Goal: Find specific page/section: Find specific page/section

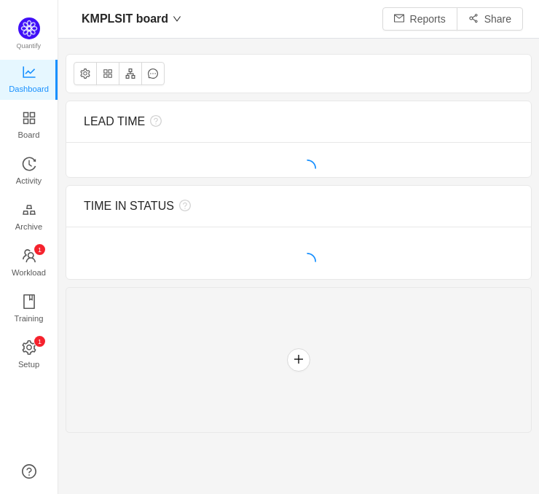
scroll to position [472, 447]
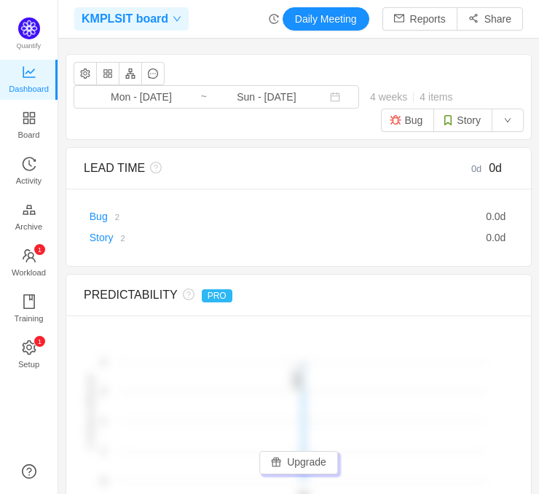
click at [168, 15] on span at bounding box center [174, 19] width 13 height 9
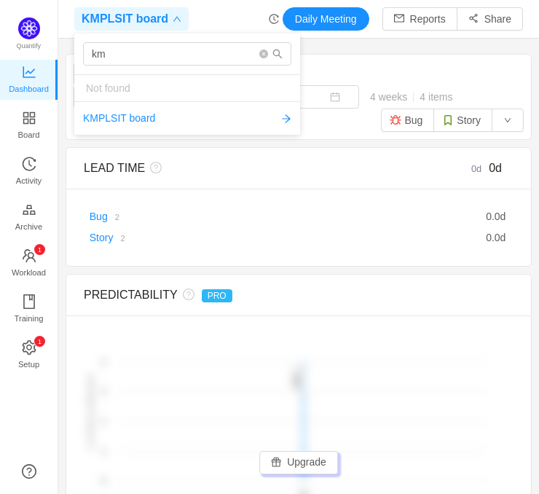
type input "k"
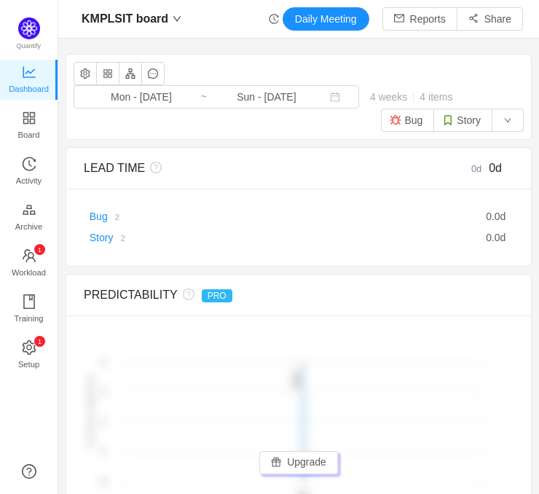
click at [431, 68] on div "KMPLSIT board Mon - [DATE] ~ Sun - [DATE] 4 weeks 4 items Bug Story" at bounding box center [298, 97] width 465 height 85
click at [399, 20] on button "Reports" at bounding box center [420, 18] width 75 height 23
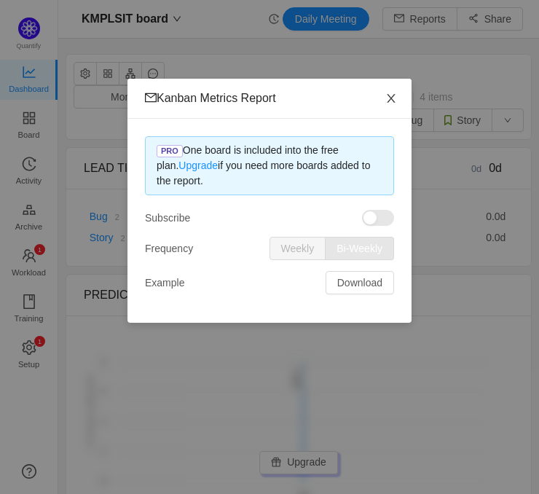
click at [393, 97] on icon "icon: close" at bounding box center [391, 98] width 8 height 9
